Goal: Use online tool/utility: Utilize a website feature to perform a specific function

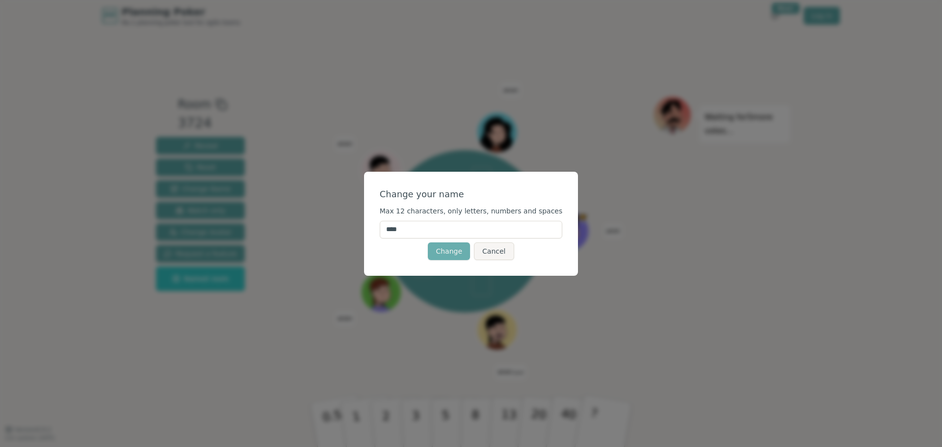
click at [449, 254] on button "Change" at bounding box center [449, 251] width 42 height 18
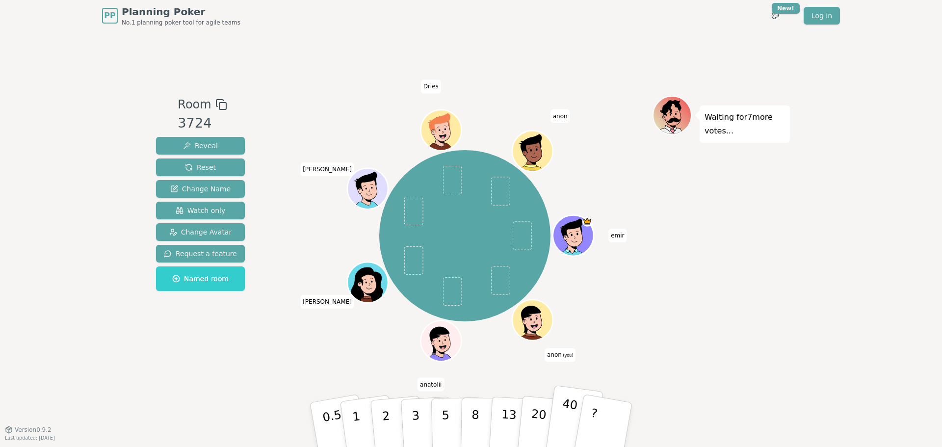
click at [560, 424] on p "40" at bounding box center [568, 424] width 22 height 54
click at [498, 271] on span at bounding box center [500, 280] width 19 height 29
click at [498, 273] on span at bounding box center [500, 280] width 19 height 29
click at [505, 275] on span at bounding box center [500, 280] width 19 height 29
click at [506, 279] on span at bounding box center [500, 280] width 19 height 29
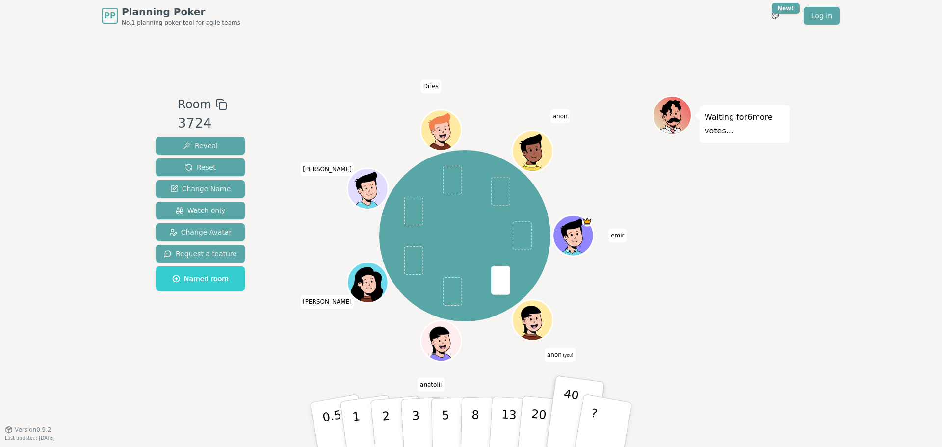
click at [504, 280] on span at bounding box center [500, 280] width 19 height 29
click at [502, 279] on span at bounding box center [500, 280] width 19 height 29
click at [510, 410] on p "13" at bounding box center [509, 425] width 18 height 54
click at [468, 411] on button "8" at bounding box center [486, 425] width 51 height 75
click at [408, 412] on button "3" at bounding box center [426, 425] width 53 height 77
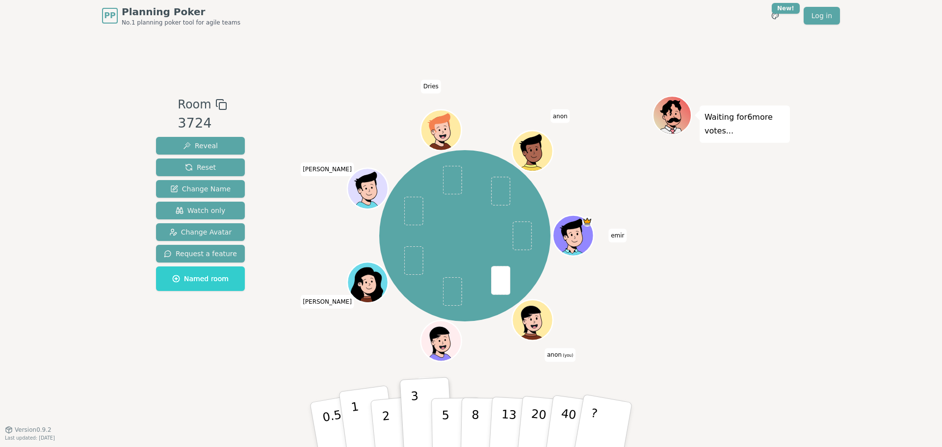
click at [345, 424] on button "1" at bounding box center [368, 425] width 58 height 80
click at [443, 423] on button "5" at bounding box center [456, 425] width 51 height 75
click at [457, 396] on button "5" at bounding box center [456, 425] width 51 height 75
click at [492, 412] on button "13" at bounding box center [515, 425] width 53 height 77
click at [533, 416] on p "20" at bounding box center [538, 424] width 20 height 54
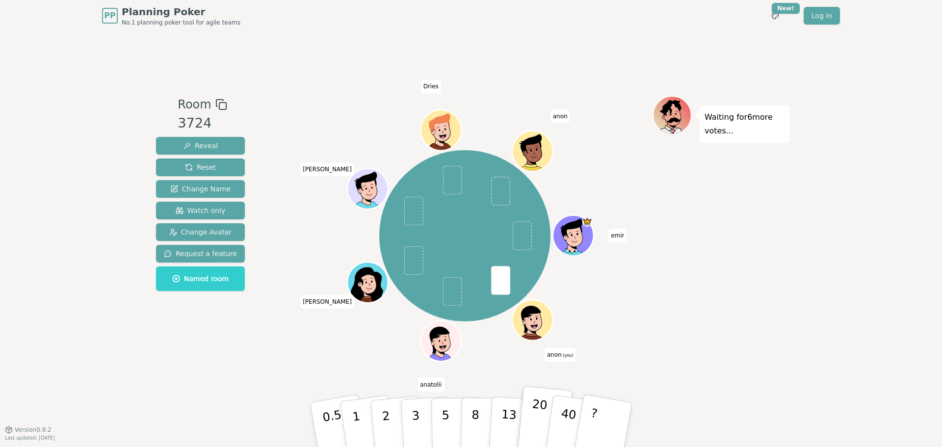
click at [535, 419] on p "20" at bounding box center [538, 424] width 20 height 54
click at [590, 425] on p "?" at bounding box center [592, 423] width 15 height 53
click at [415, 410] on p "3" at bounding box center [416, 425] width 11 height 53
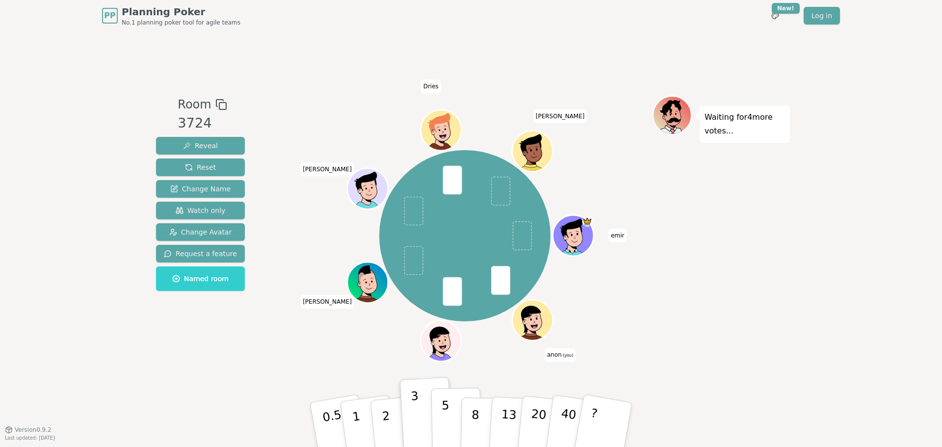
click at [445, 410] on p "5" at bounding box center [446, 425] width 8 height 53
click at [419, 424] on p "3" at bounding box center [416, 425] width 11 height 53
click at [491, 421] on button "13" at bounding box center [515, 425] width 53 height 77
click at [516, 419] on button "13" at bounding box center [515, 425] width 53 height 77
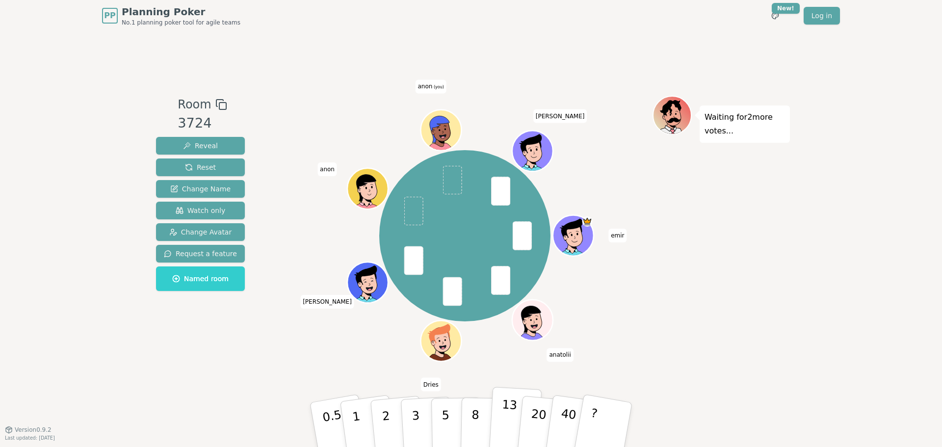
click at [506, 413] on p "13" at bounding box center [509, 425] width 18 height 54
click at [408, 422] on button "3" at bounding box center [426, 425] width 53 height 77
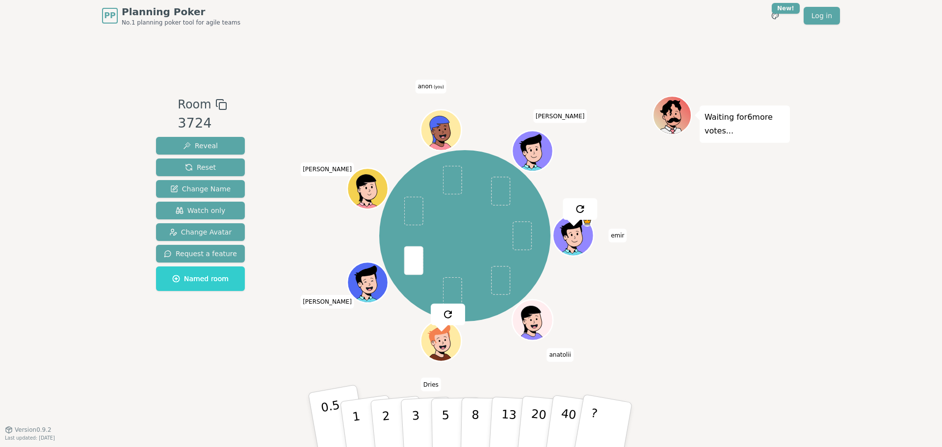
click at [333, 424] on p "0.5" at bounding box center [333, 425] width 27 height 55
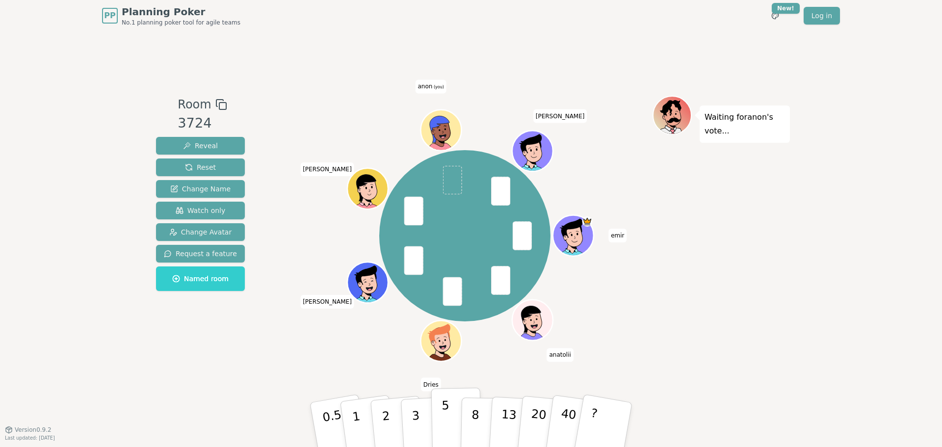
click at [443, 418] on p "5" at bounding box center [446, 425] width 8 height 53
click at [417, 428] on p "3" at bounding box center [416, 425] width 11 height 53
click at [381, 426] on button "2" at bounding box center [398, 425] width 56 height 78
click at [393, 429] on button "2" at bounding box center [398, 425] width 56 height 78
click at [437, 414] on button "5" at bounding box center [456, 425] width 51 height 75
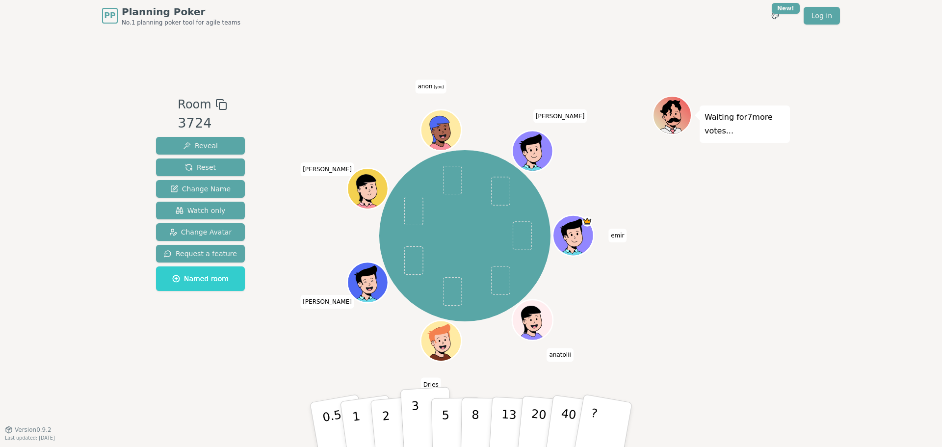
click at [428, 408] on button "3" at bounding box center [426, 425] width 53 height 77
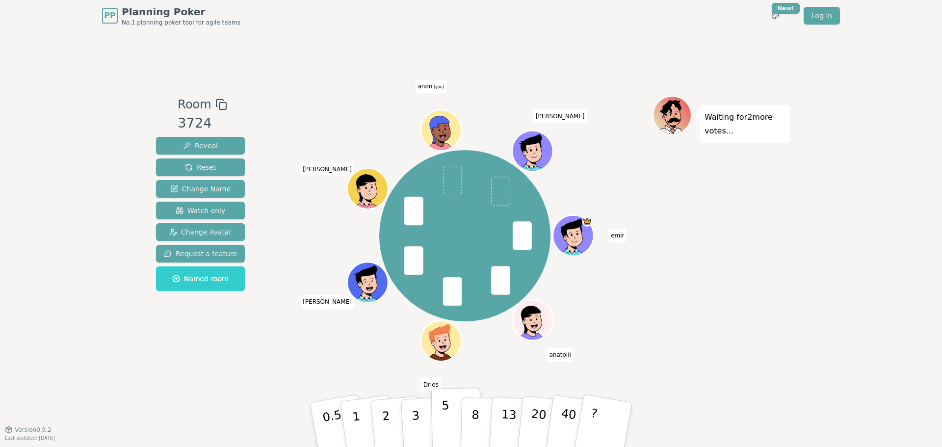
click at [440, 421] on button "5" at bounding box center [456, 425] width 51 height 75
click at [423, 420] on button "3" at bounding box center [426, 425] width 53 height 77
click at [392, 416] on button "2" at bounding box center [398, 425] width 56 height 78
click at [397, 414] on button "2" at bounding box center [398, 425] width 56 height 78
click at [429, 421] on button "3" at bounding box center [426, 425] width 53 height 77
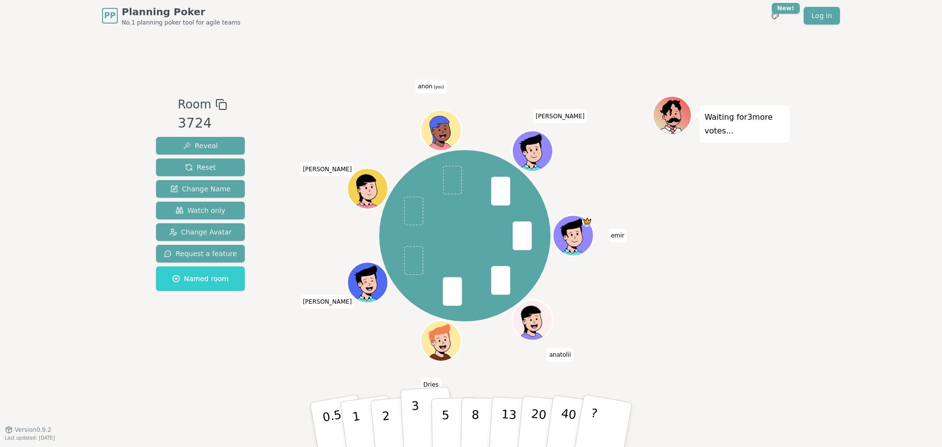
click at [405, 421] on button "3" at bounding box center [426, 425] width 53 height 77
click at [396, 423] on button "2" at bounding box center [398, 425] width 56 height 78
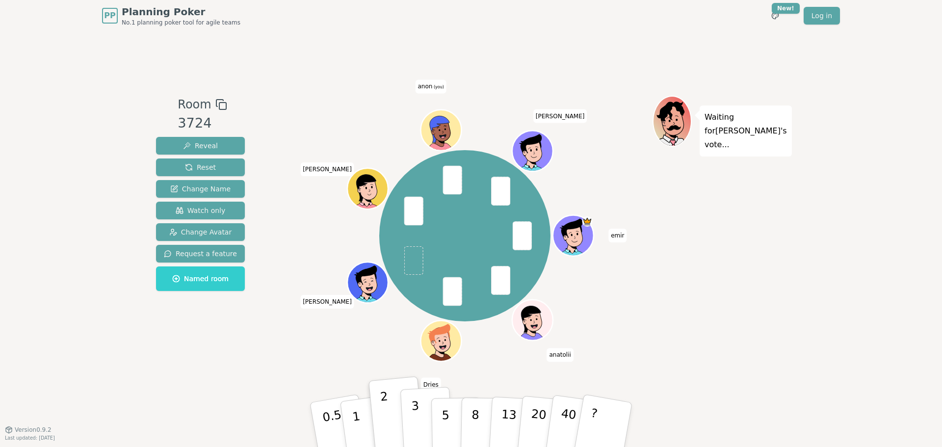
click at [415, 427] on p "3" at bounding box center [416, 425] width 11 height 53
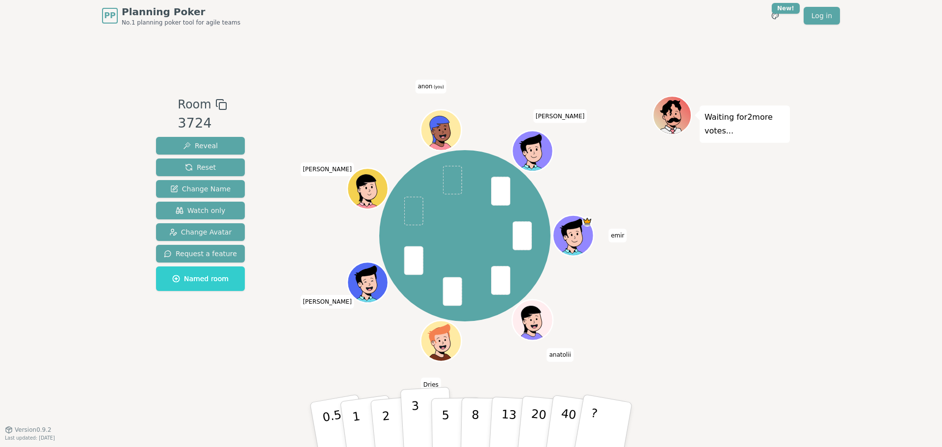
click at [427, 417] on button "3" at bounding box center [426, 425] width 53 height 77
click at [435, 423] on button "5" at bounding box center [456, 425] width 51 height 75
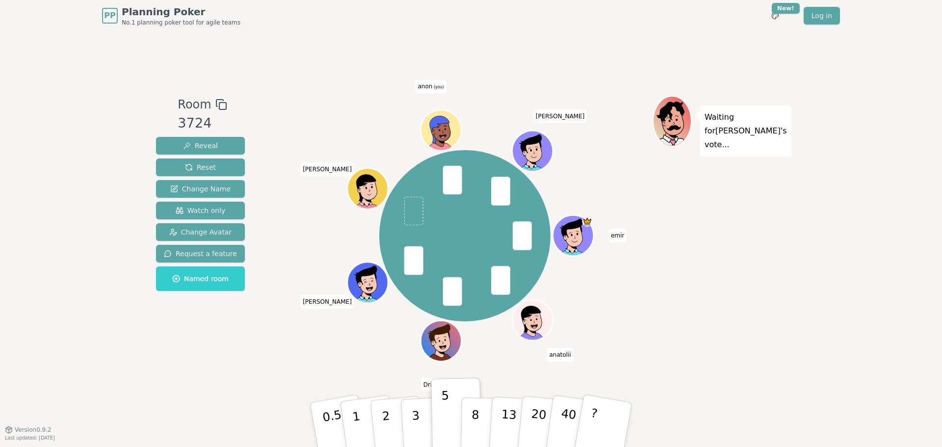
click at [213, 369] on div "Room 3724 Reveal Reset Change Name Watch only Change Avatar Request a feature N…" at bounding box center [471, 230] width 638 height 398
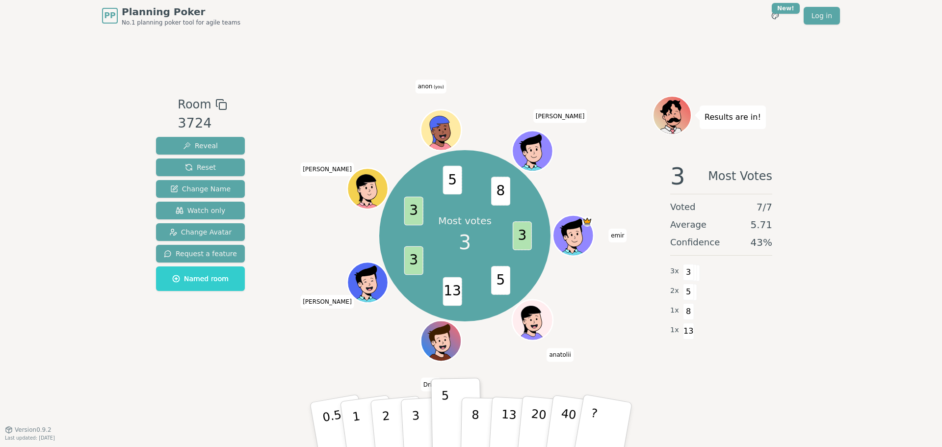
click at [293, 418] on div "Room 3724 Reveal Reset Change Name Watch only Change Avatar Request a feature N…" at bounding box center [471, 230] width 638 height 398
click at [567, 430] on p "40" at bounding box center [568, 424] width 22 height 54
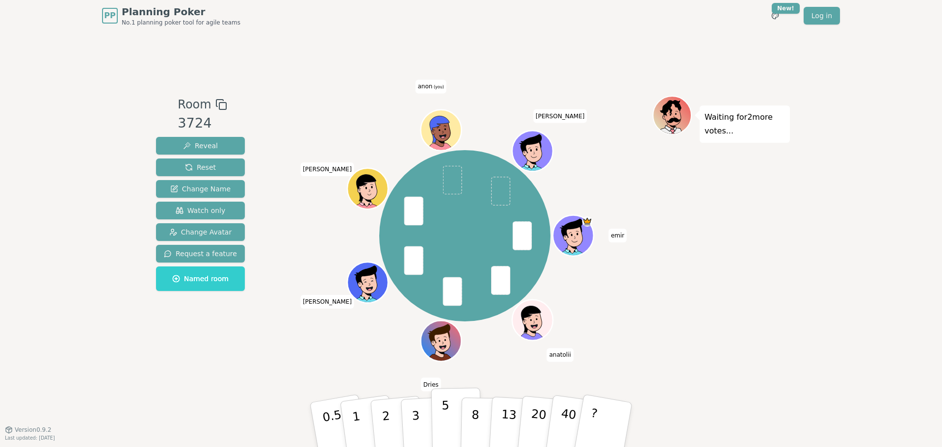
click at [447, 410] on p "5" at bounding box center [446, 425] width 8 height 53
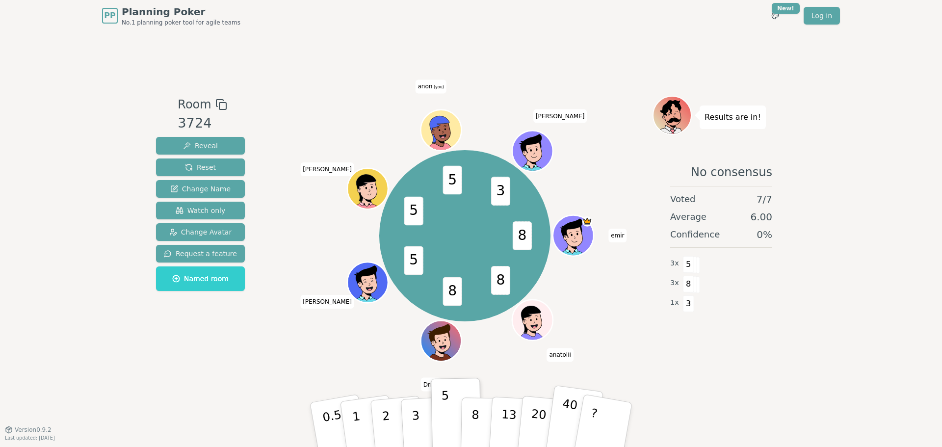
click at [563, 411] on p "40" at bounding box center [568, 424] width 22 height 54
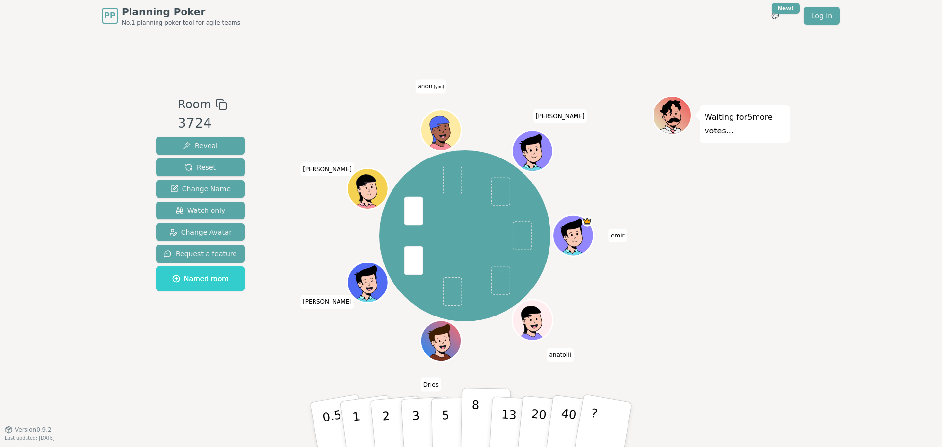
click at [476, 414] on p "8" at bounding box center [475, 424] width 8 height 53
click at [480, 421] on button "8" at bounding box center [486, 425] width 51 height 75
click at [473, 419] on p "8" at bounding box center [475, 424] width 8 height 53
click at [532, 429] on p "20" at bounding box center [538, 424] width 20 height 54
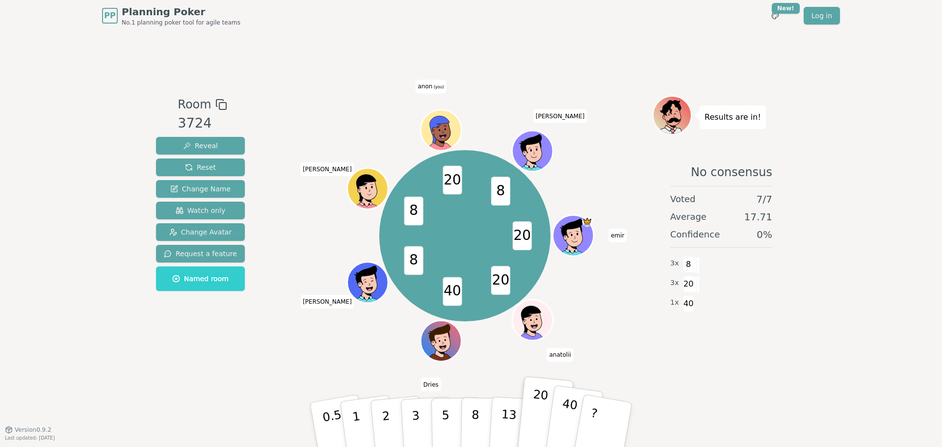
click at [557, 421] on button "40" at bounding box center [574, 425] width 58 height 80
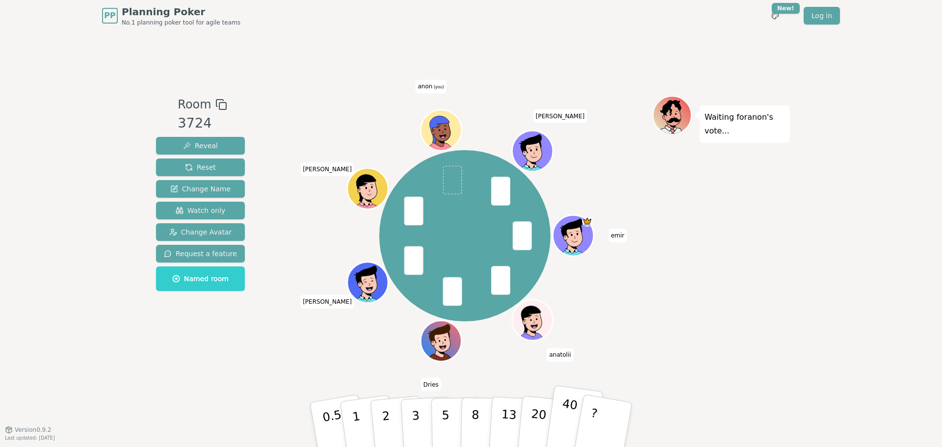
click at [569, 431] on p "40" at bounding box center [568, 424] width 22 height 54
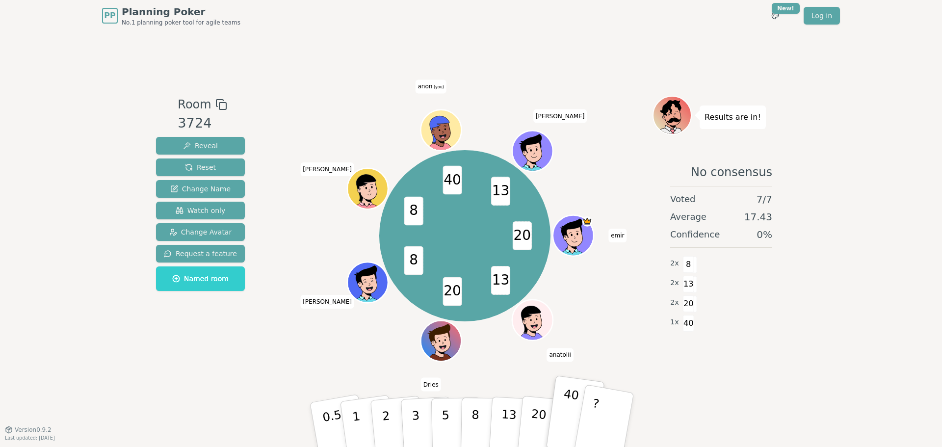
click at [590, 432] on p "?" at bounding box center [592, 423] width 15 height 53
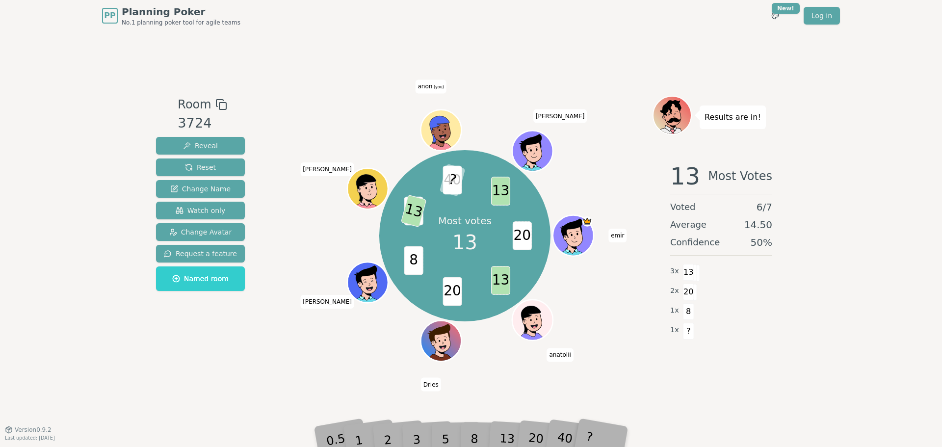
click at [743, 383] on div "Room 3724 Reveal Reset Change Name Watch only Change Avatar Request a feature N…" at bounding box center [471, 230] width 638 height 398
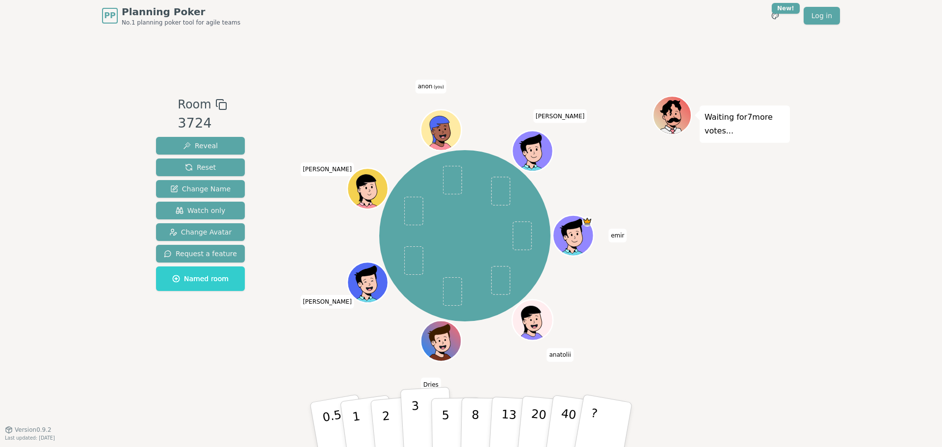
click at [426, 426] on button "3" at bounding box center [426, 425] width 53 height 77
click at [385, 426] on p "2" at bounding box center [387, 426] width 13 height 53
click at [473, 429] on p "8" at bounding box center [475, 424] width 8 height 53
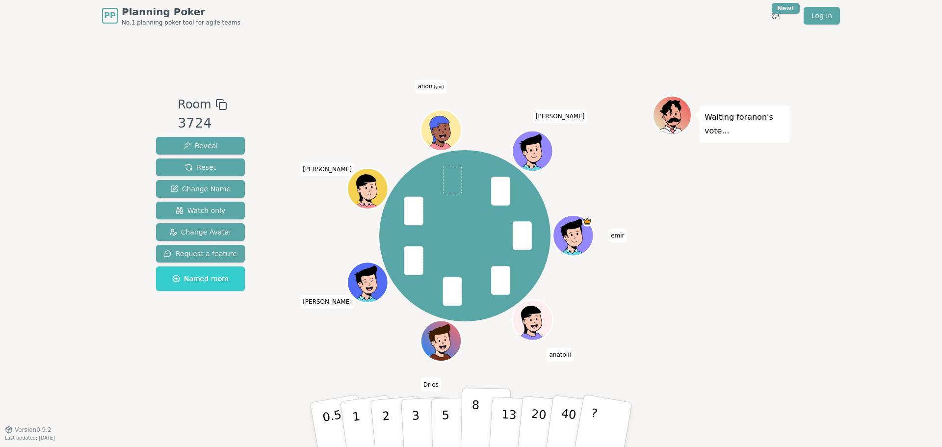
click at [473, 429] on p "8" at bounding box center [475, 424] width 8 height 53
